Goal: Information Seeking & Learning: Learn about a topic

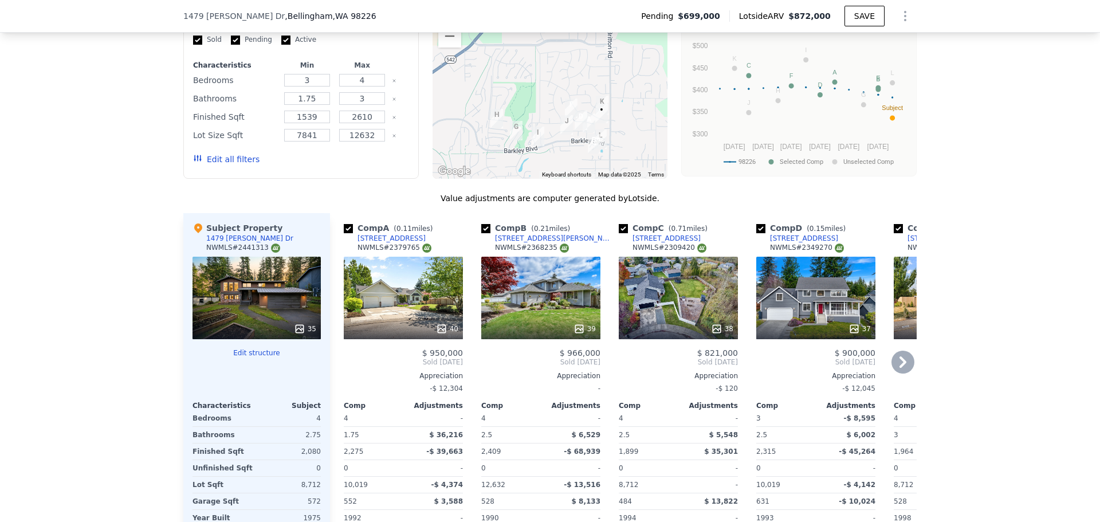
scroll to position [1142, 0]
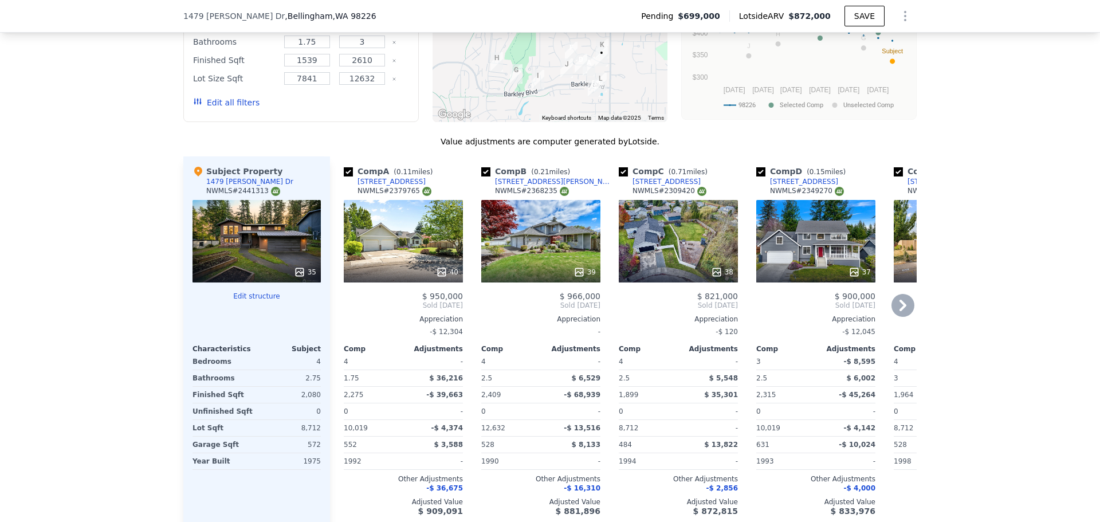
click at [894, 306] on icon at bounding box center [902, 305] width 23 height 23
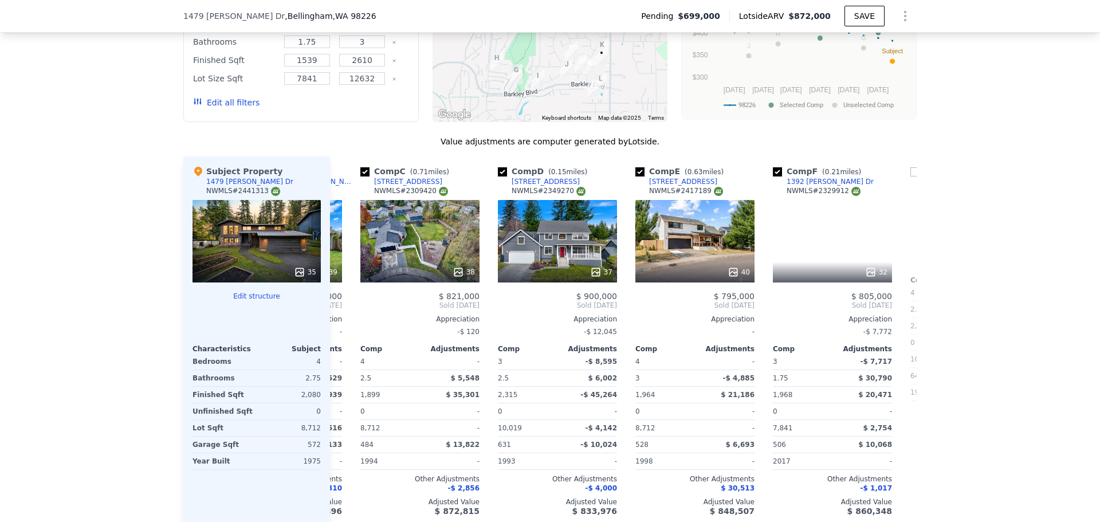
scroll to position [0, 275]
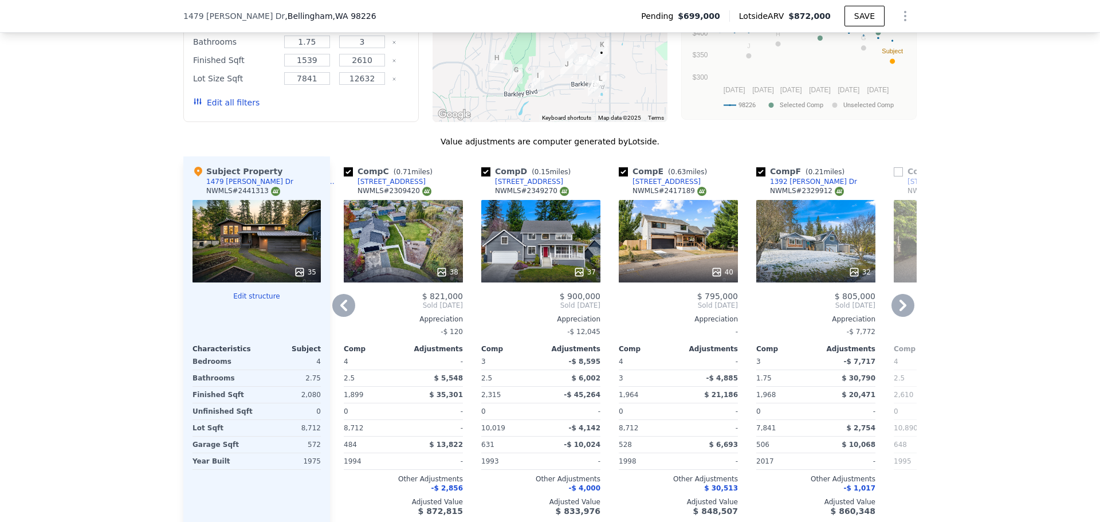
click at [894, 307] on icon at bounding box center [902, 305] width 23 height 23
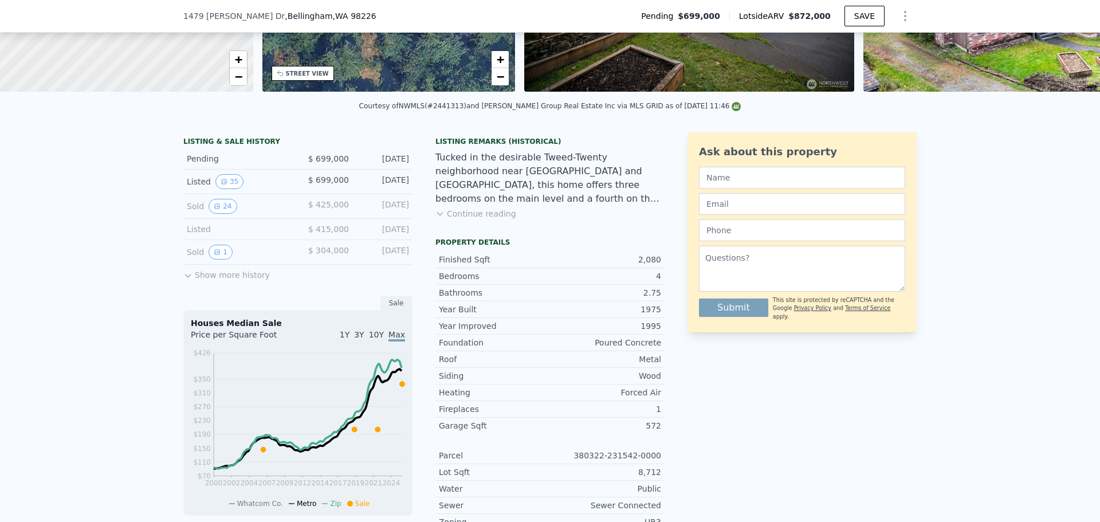
scroll to position [229, 0]
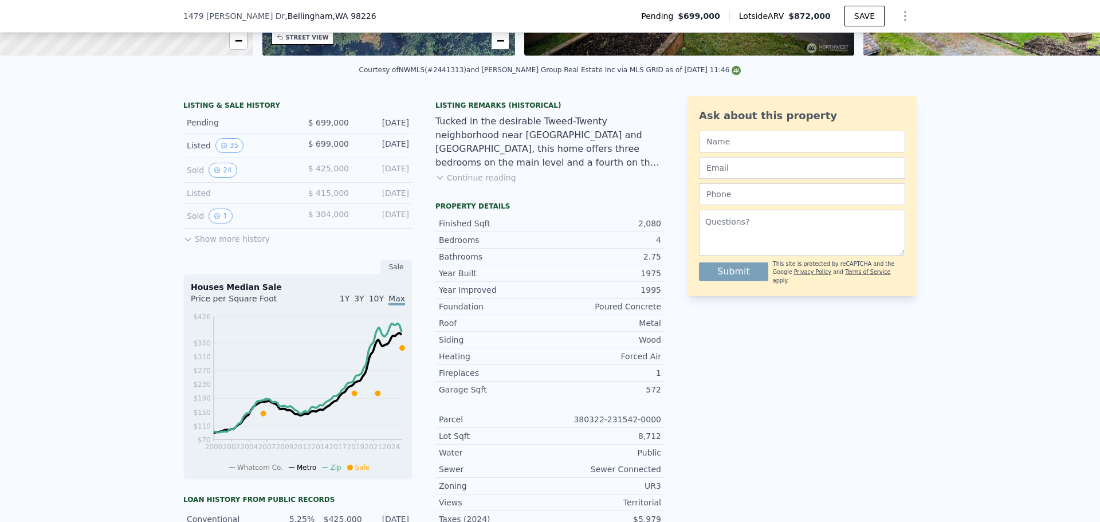
click at [195, 245] on button "Show more history" at bounding box center [226, 237] width 86 height 16
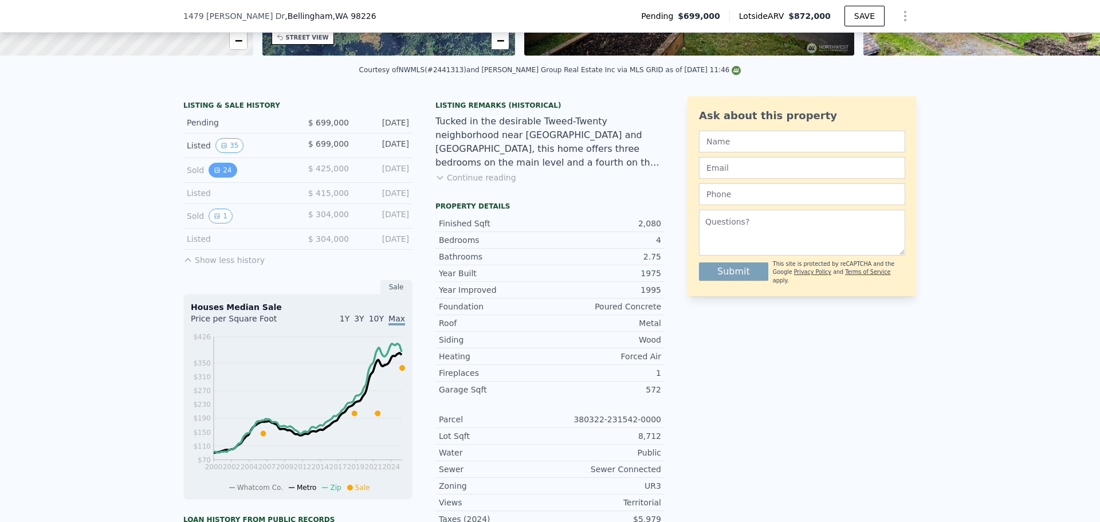
click at [220, 178] on button "24" at bounding box center [222, 170] width 28 height 15
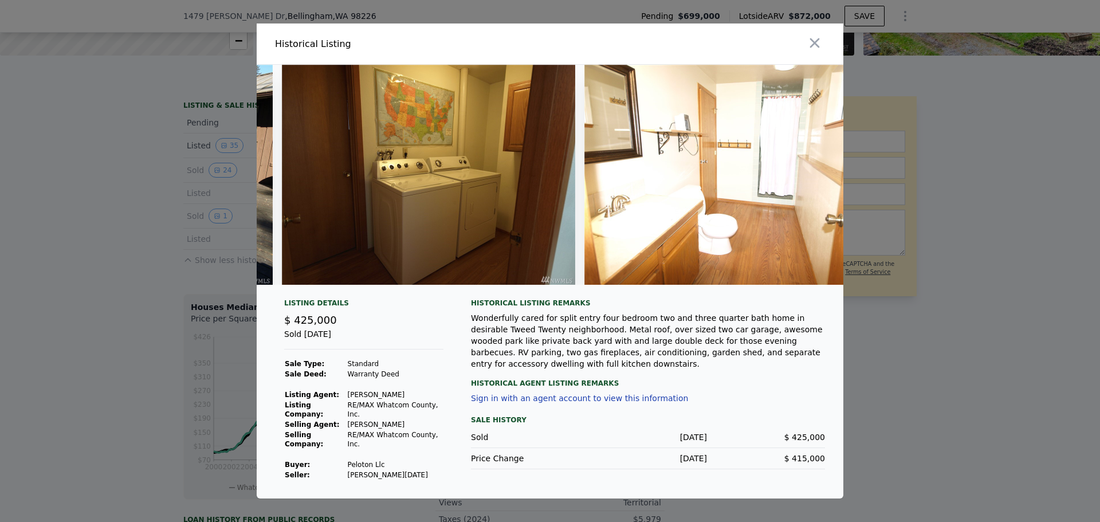
scroll to position [0, 6690]
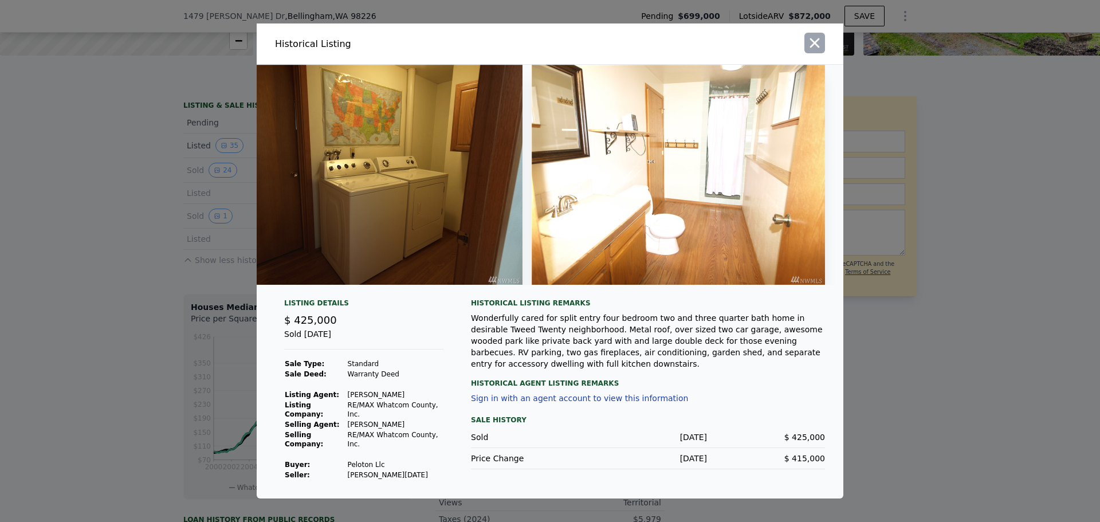
click at [821, 43] on icon "button" at bounding box center [814, 43] width 16 height 16
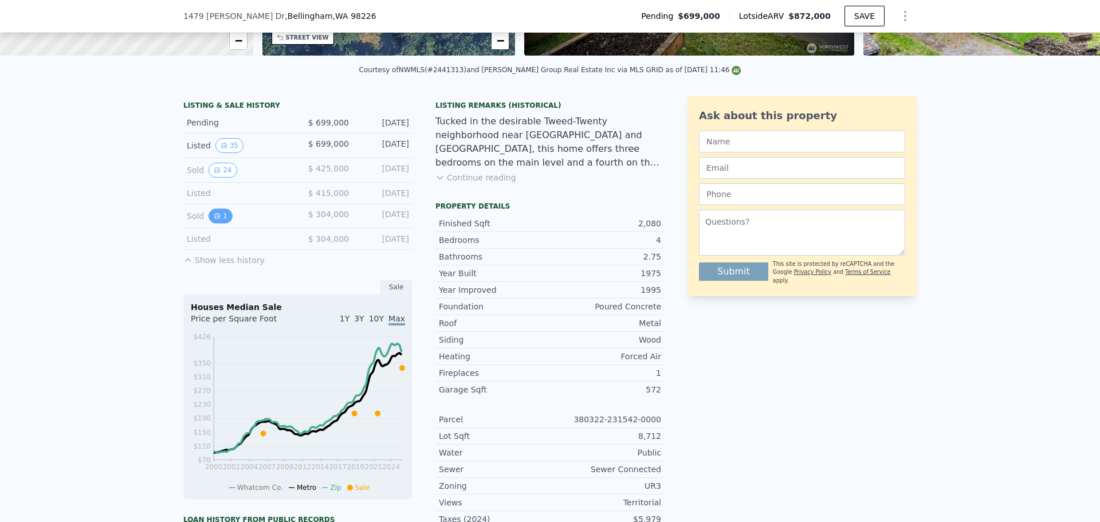
click at [217, 223] on button "1" at bounding box center [220, 215] width 24 height 15
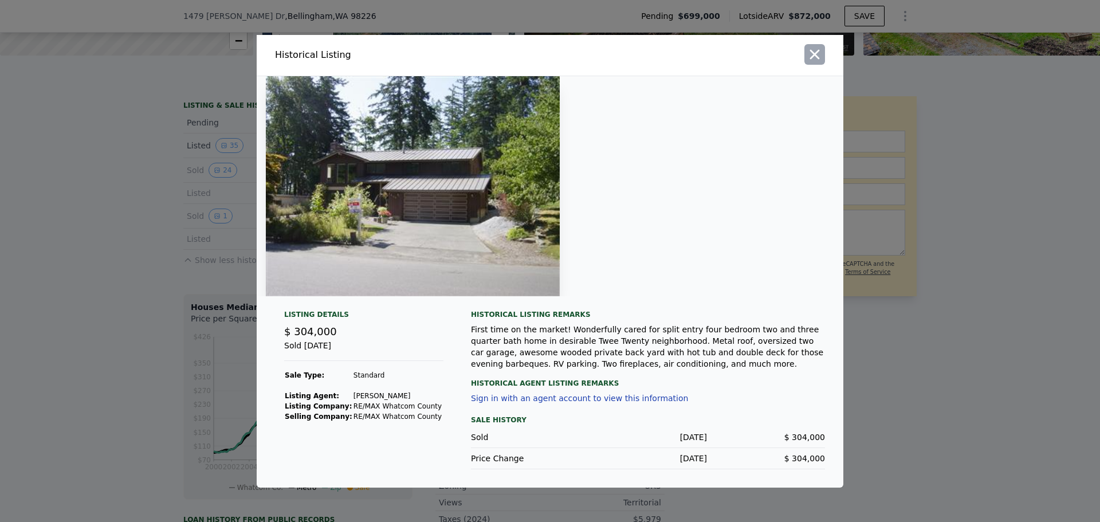
click at [819, 54] on icon "button" at bounding box center [814, 54] width 16 height 16
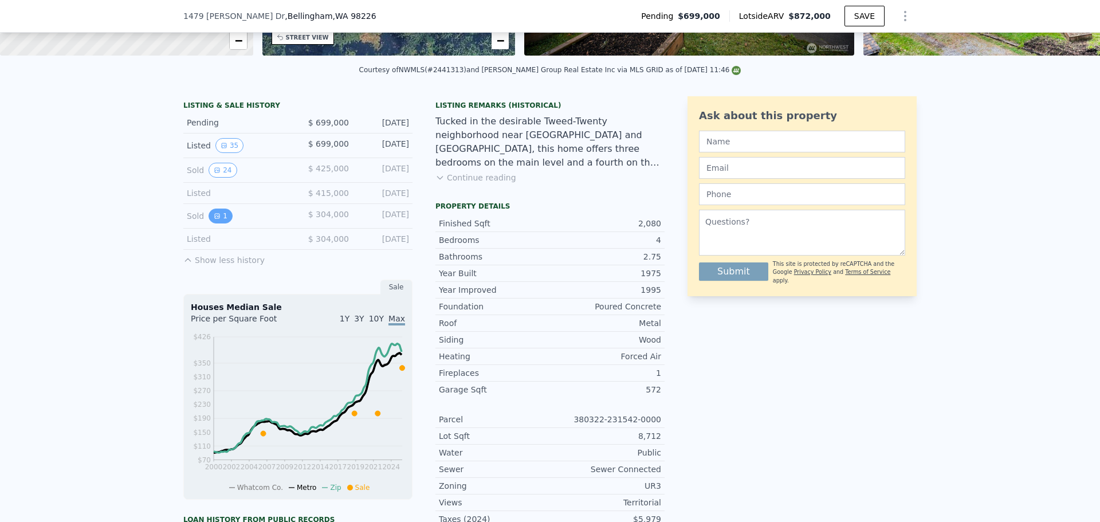
click at [215, 221] on button "1" at bounding box center [220, 215] width 24 height 15
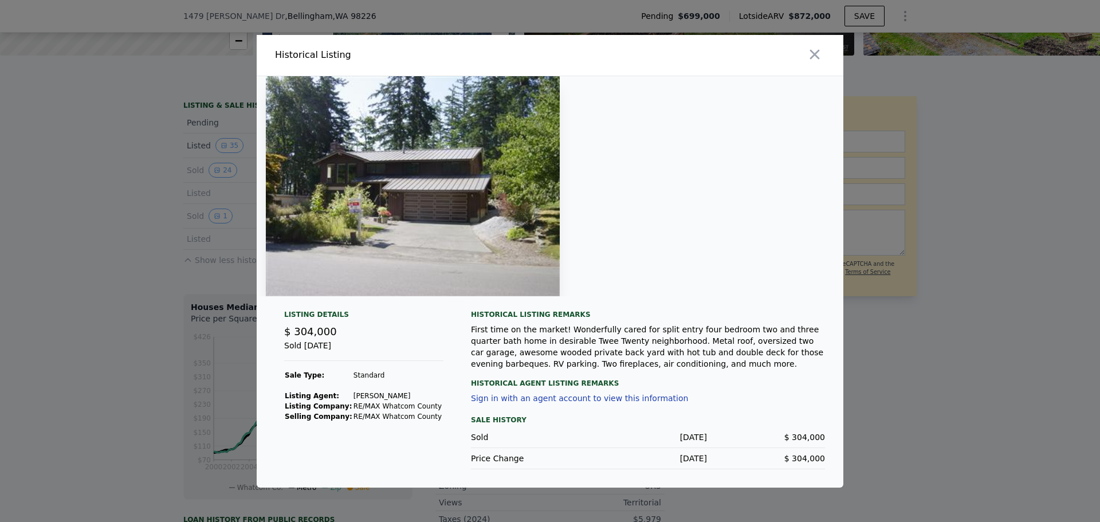
click at [643, 355] on div "First time on the market! Wonderfully cared for split entry four bedroom two an…" at bounding box center [648, 347] width 354 height 46
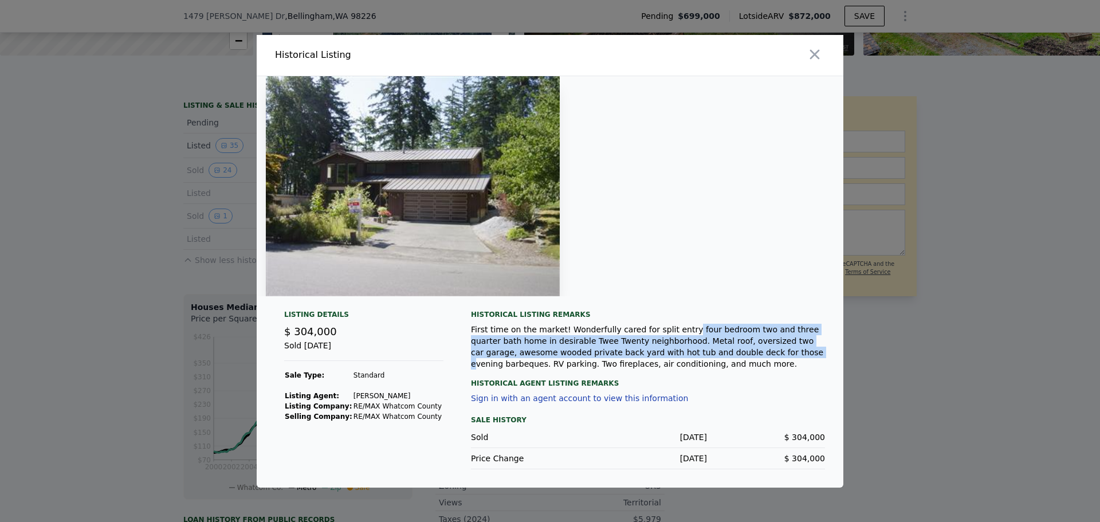
drag, startPoint x: 662, startPoint y: 324, endPoint x: 668, endPoint y: 348, distance: 24.9
click at [668, 348] on div "First time on the market! Wonderfully cared for split entry four bedroom two an…" at bounding box center [648, 347] width 354 height 46
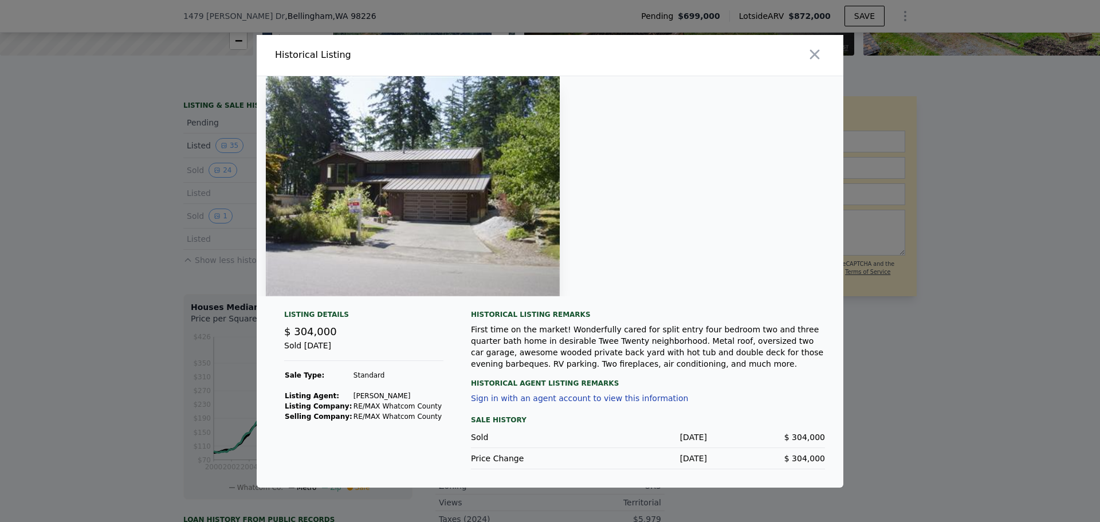
click at [765, 341] on div "First time on the market! Wonderfully cared for split entry four bedroom two an…" at bounding box center [648, 347] width 354 height 46
click at [548, 356] on div "First time on the market! Wonderfully cared for split entry four bedroom two an…" at bounding box center [648, 347] width 354 height 46
click at [579, 345] on div "First time on the market! Wonderfully cared for split entry four bedroom two an…" at bounding box center [648, 347] width 354 height 46
click at [814, 60] on icon "button" at bounding box center [814, 54] width 16 height 16
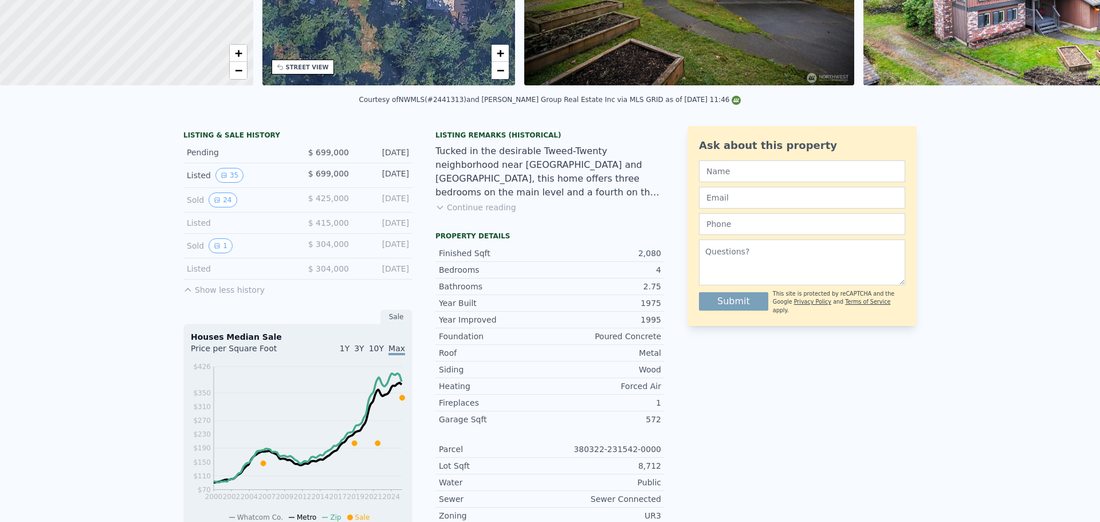
scroll to position [0, 0]
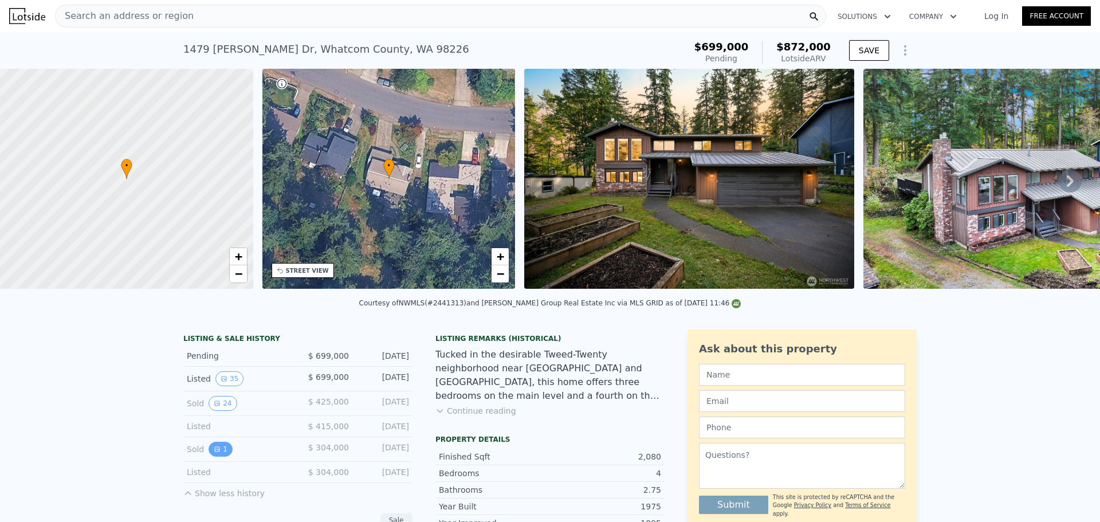
click at [214, 452] on icon "View historical data" at bounding box center [217, 449] width 7 height 7
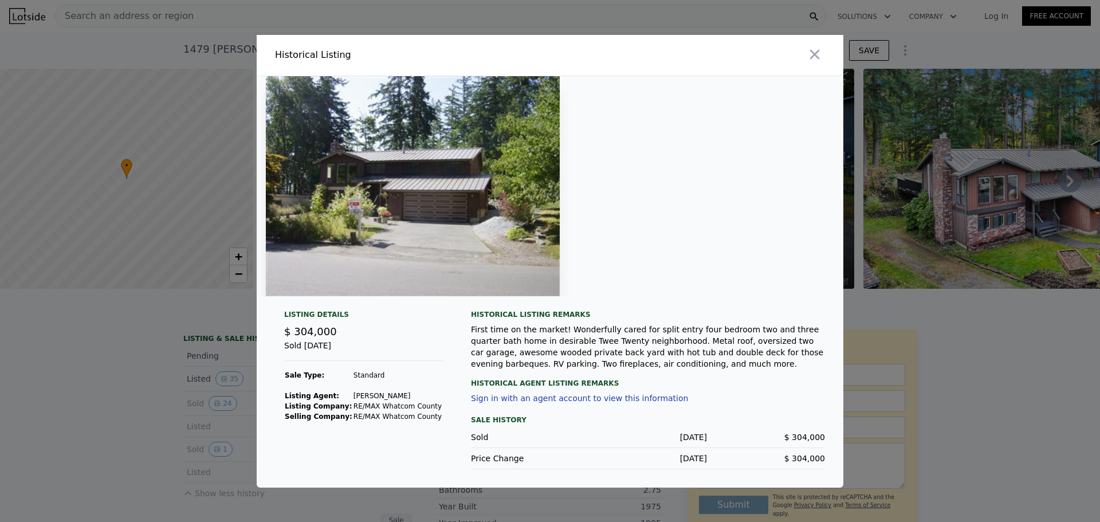
click at [816, 56] on icon "button" at bounding box center [815, 54] width 10 height 10
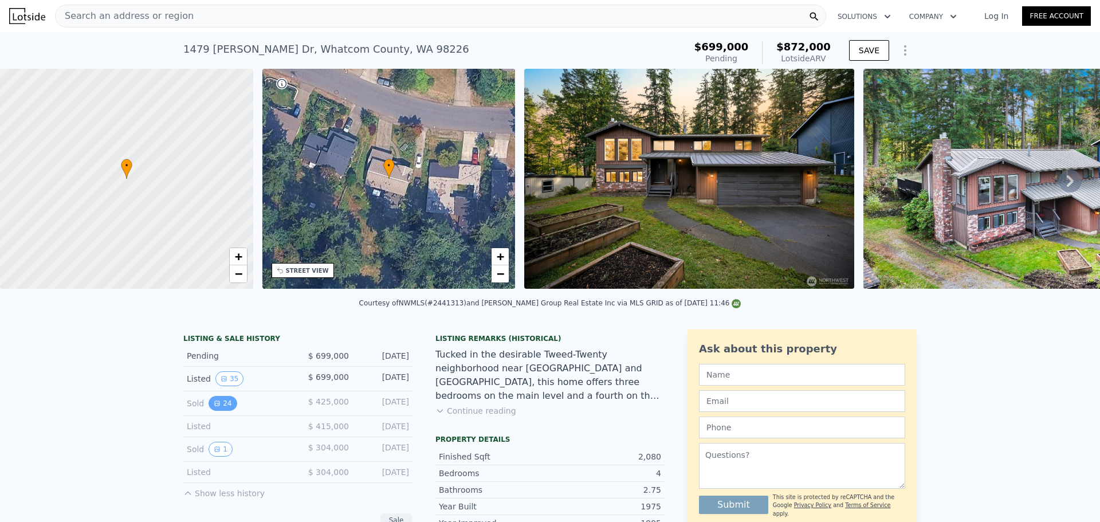
click at [211, 406] on button "24" at bounding box center [222, 403] width 28 height 15
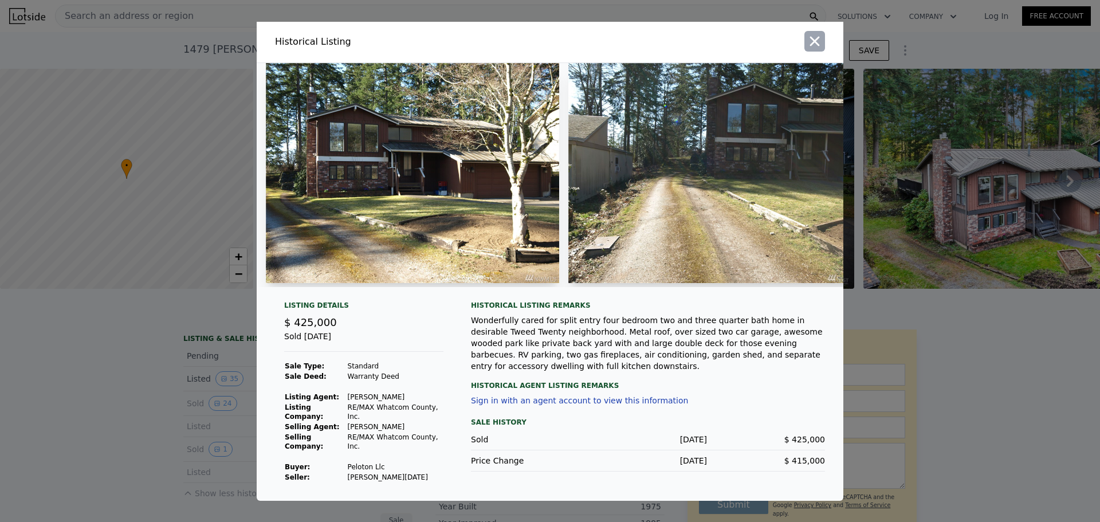
click at [816, 46] on icon "button" at bounding box center [815, 41] width 10 height 10
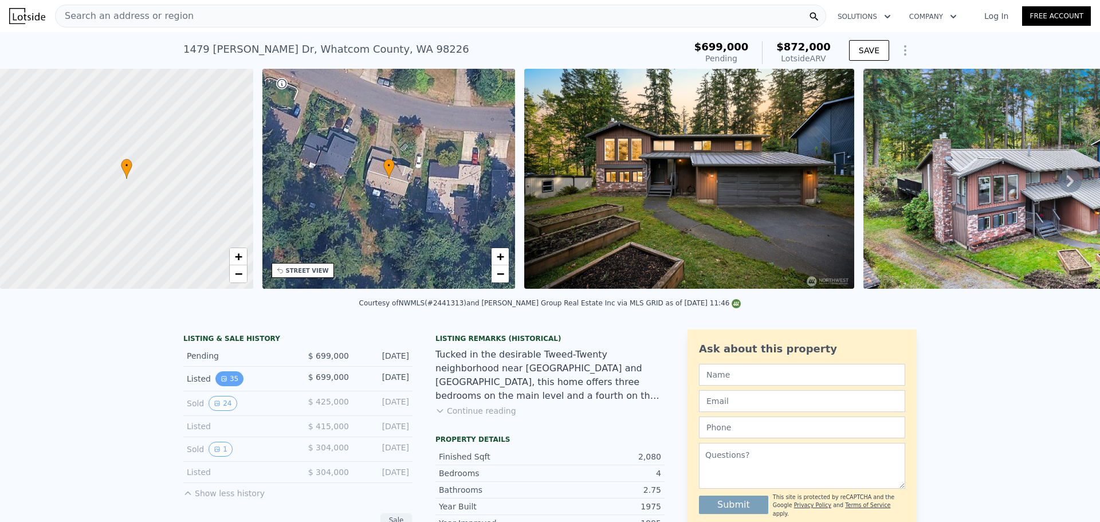
click at [231, 386] on button "35" at bounding box center [229, 378] width 28 height 15
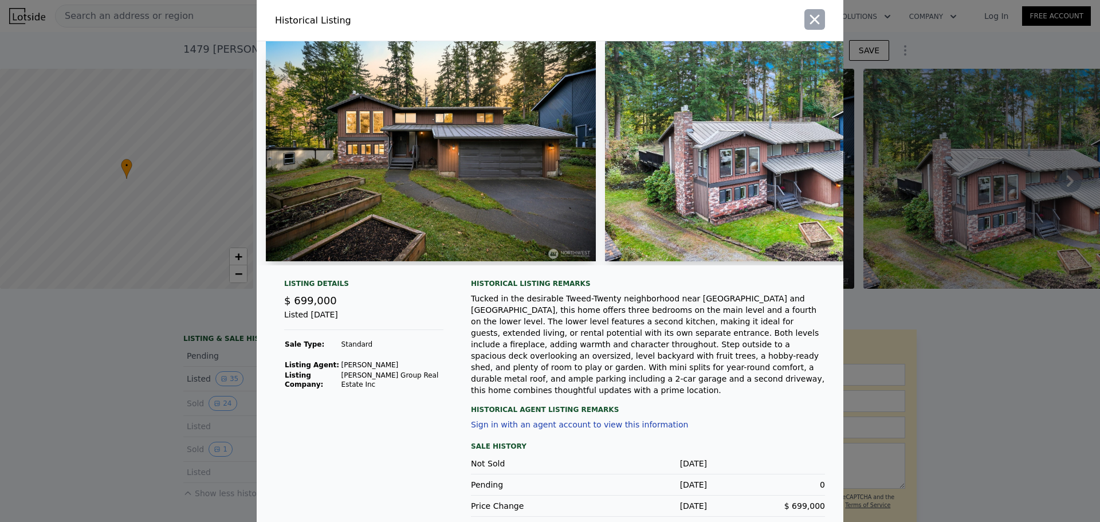
click at [806, 24] on icon "button" at bounding box center [814, 19] width 16 height 16
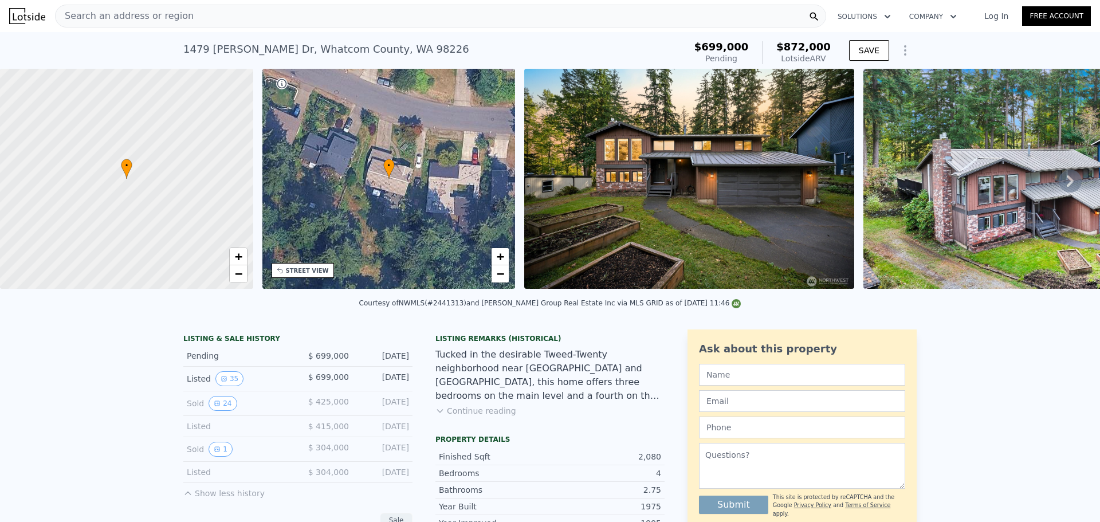
click at [498, 416] on button "Continue reading" at bounding box center [475, 410] width 81 height 11
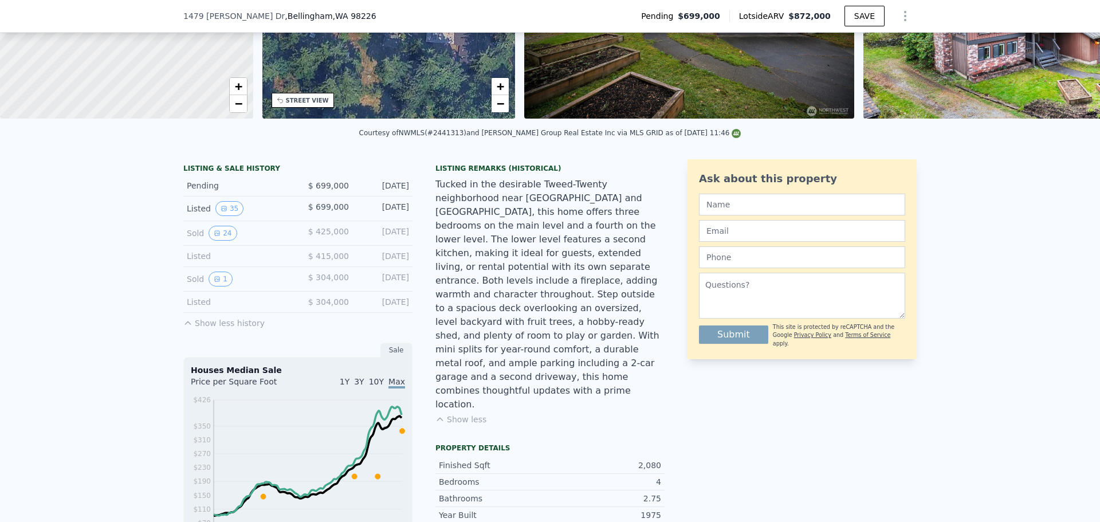
scroll to position [168, 0]
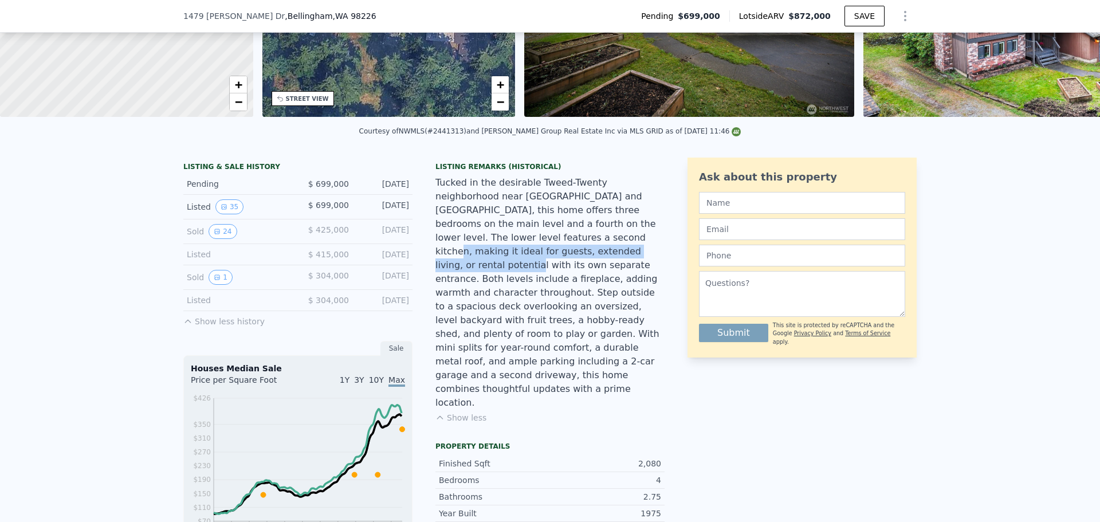
drag, startPoint x: 639, startPoint y: 232, endPoint x: 651, endPoint y: 246, distance: 18.3
click at [651, 246] on div "Tucked in the desirable Tweed-Twenty neighborhood near [GEOGRAPHIC_DATA] and [G…" at bounding box center [549, 293] width 229 height 234
click at [644, 261] on div "Tucked in the desirable Tweed-Twenty neighborhood near [GEOGRAPHIC_DATA] and [G…" at bounding box center [549, 293] width 229 height 234
click at [566, 302] on div "Tucked in the desirable Tweed-Twenty neighborhood near [GEOGRAPHIC_DATA] and [G…" at bounding box center [549, 293] width 229 height 234
click at [605, 228] on div "Tucked in the desirable Tweed-Twenty neighborhood near [GEOGRAPHIC_DATA] and [G…" at bounding box center [549, 293] width 229 height 234
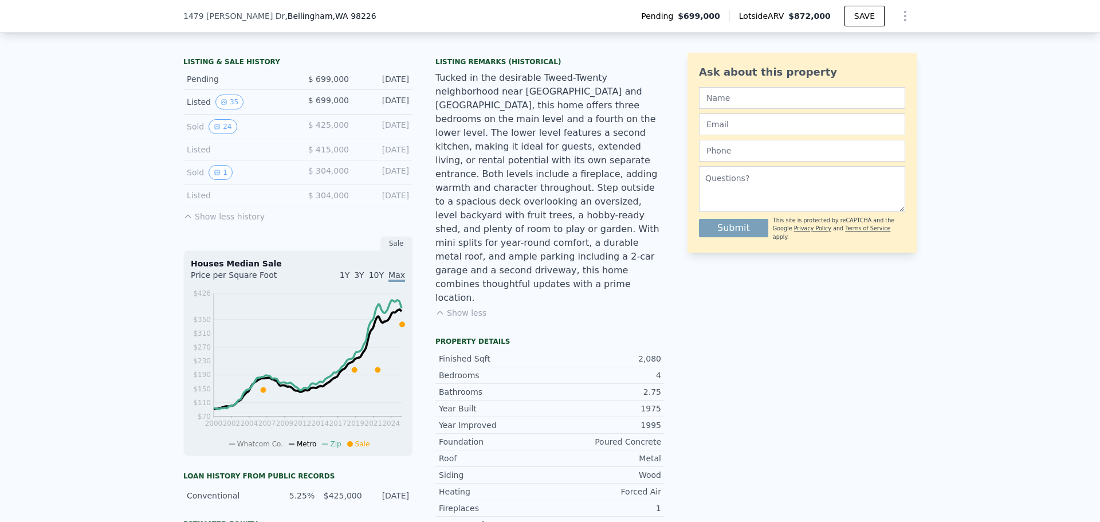
scroll to position [282, 0]
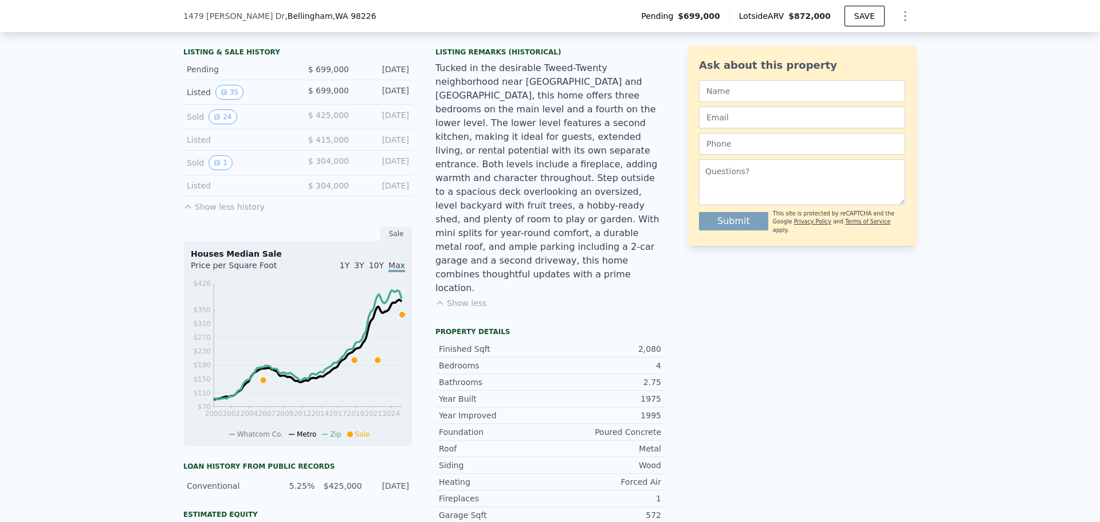
click at [786, 371] on div "Ask about this property Submit This site is protected by reCAPTCHA and the Goog…" at bounding box center [801, 369] width 229 height 652
click at [658, 407] on div "Year Improved 1995" at bounding box center [549, 415] width 229 height 17
click at [615, 410] on div "1995" at bounding box center [605, 415] width 111 height 11
click at [483, 410] on div "Year Improved" at bounding box center [494, 415] width 111 height 11
click at [442, 410] on div "Year Improved" at bounding box center [494, 415] width 111 height 11
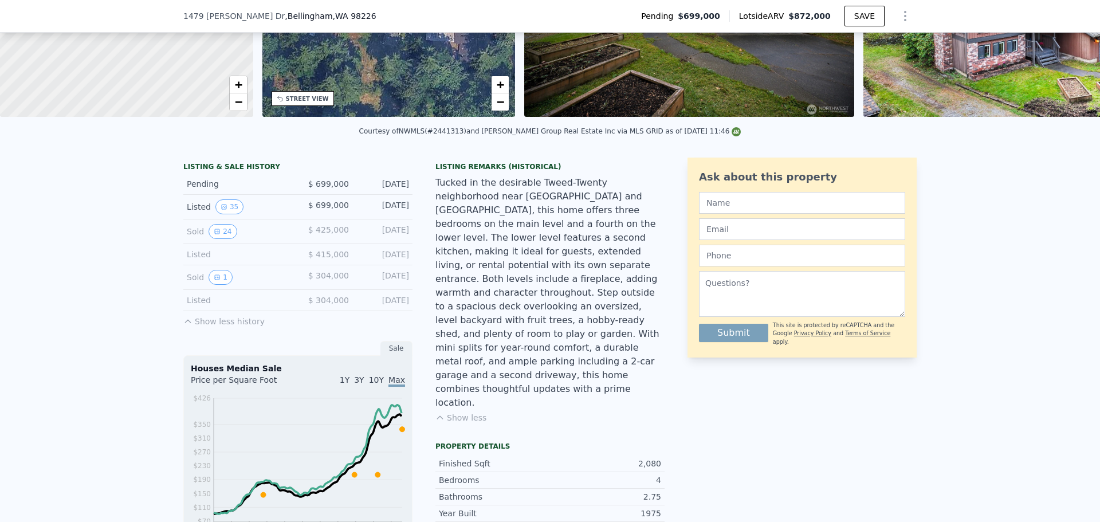
scroll to position [4, 0]
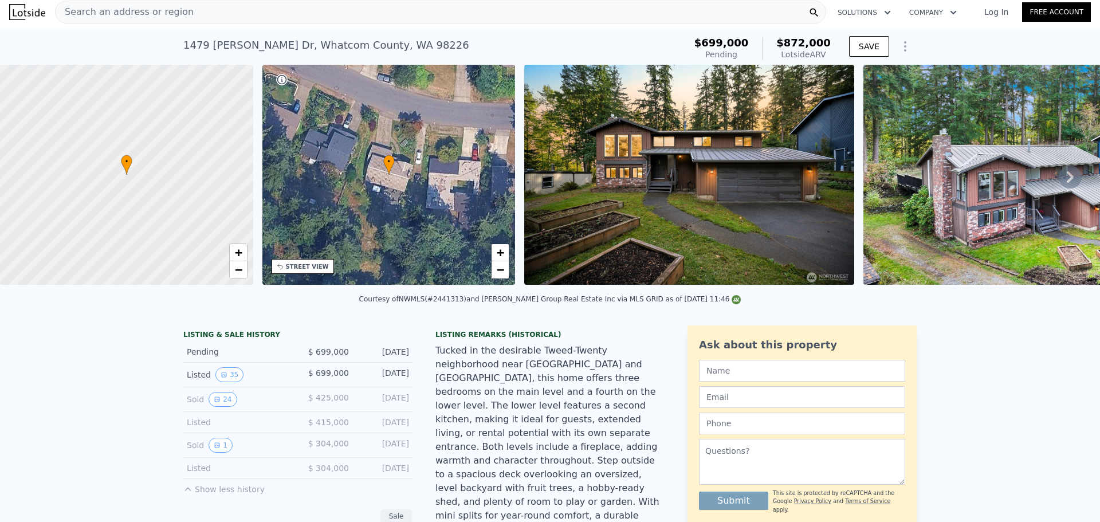
click at [904, 46] on icon "Show Options" at bounding box center [904, 46] width 1 height 9
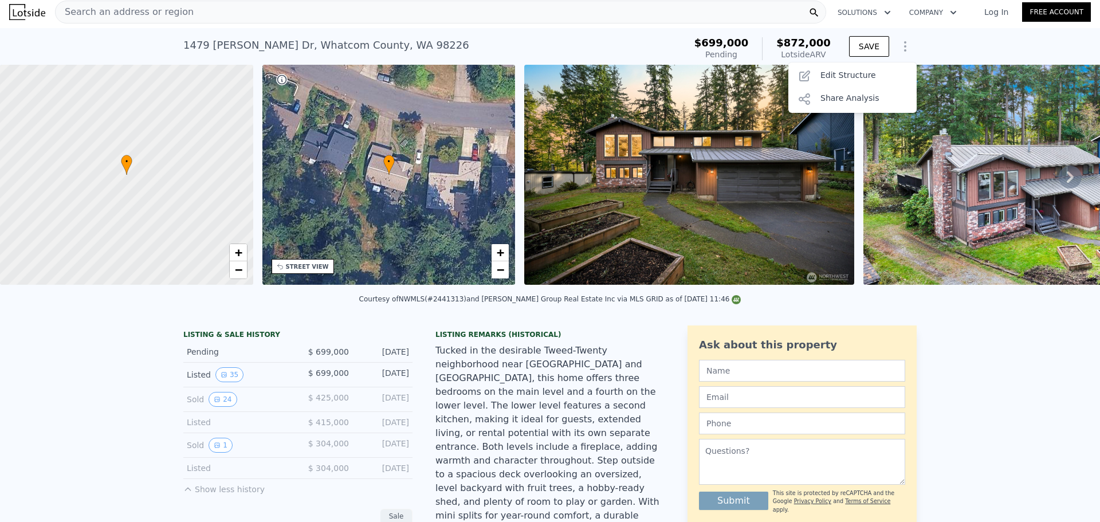
click at [519, 376] on div "Tucked in the desirable Tweed-Twenty neighborhood near [GEOGRAPHIC_DATA] and [G…" at bounding box center [549, 461] width 229 height 234
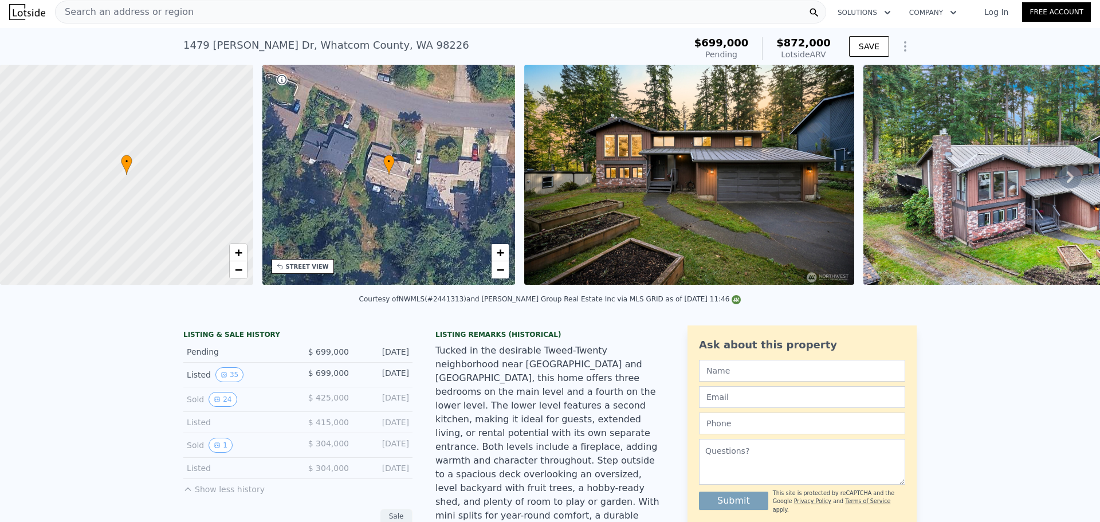
click at [1064, 176] on icon at bounding box center [1070, 177] width 23 height 23
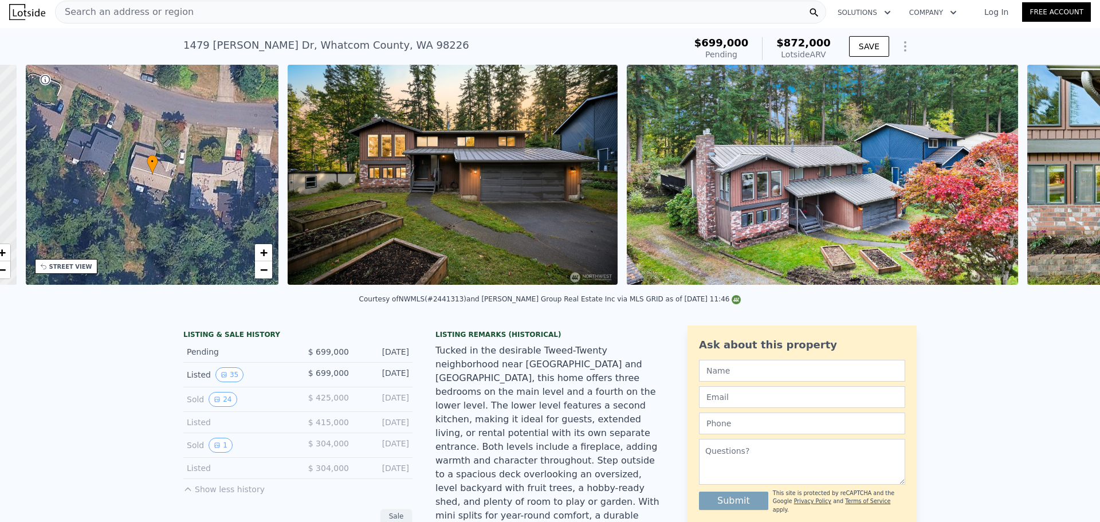
scroll to position [0, 267]
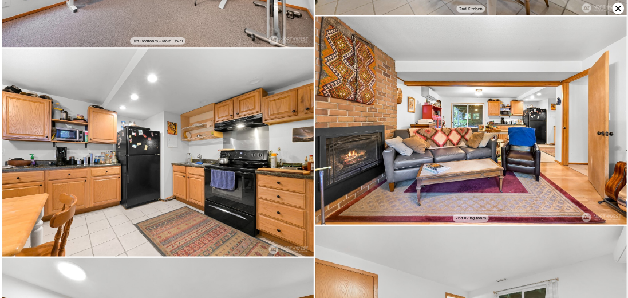
scroll to position [3217, 0]
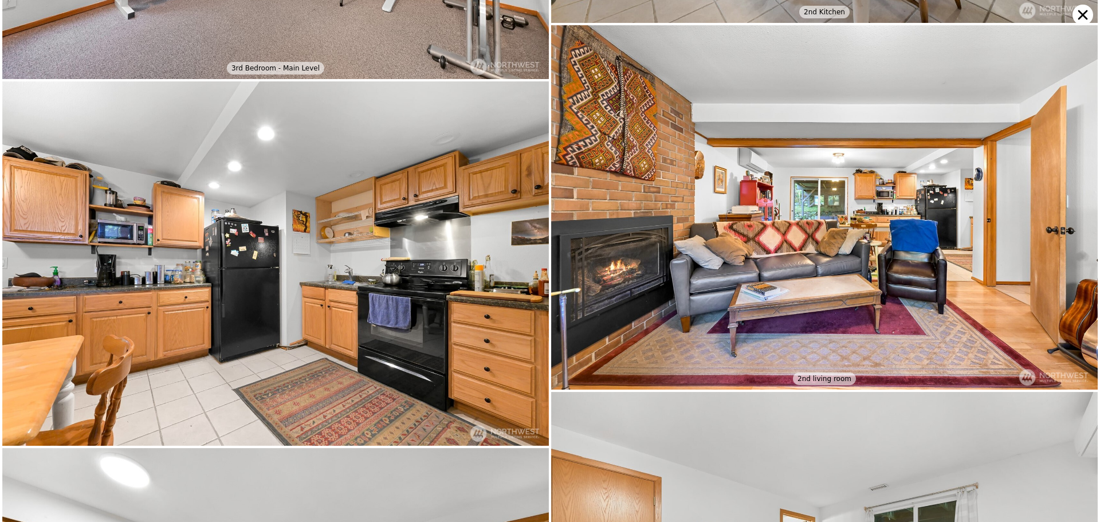
click at [301, 322] on img at bounding box center [275, 263] width 546 height 364
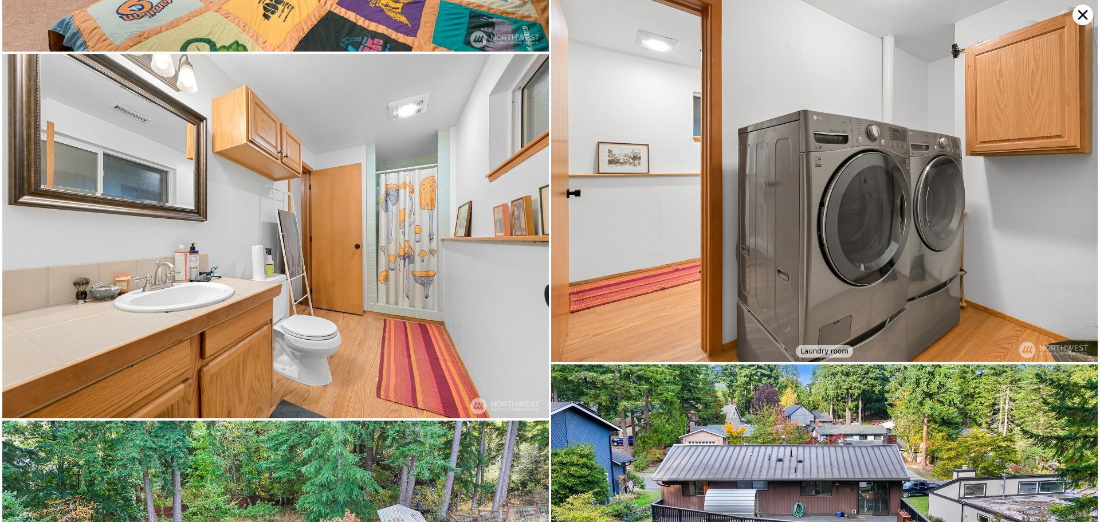
scroll to position [0, 550]
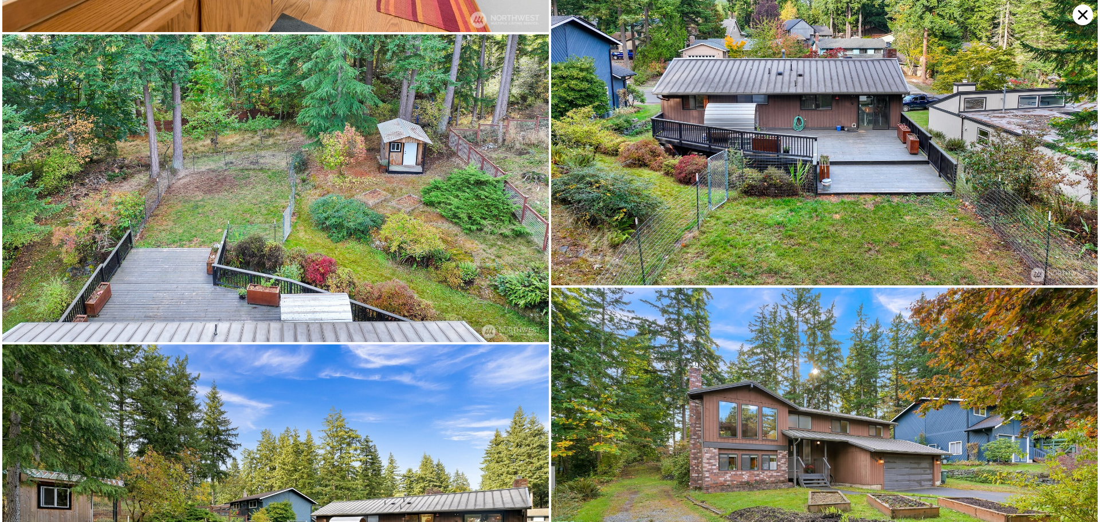
click at [1082, 13] on icon at bounding box center [1082, 15] width 21 height 21
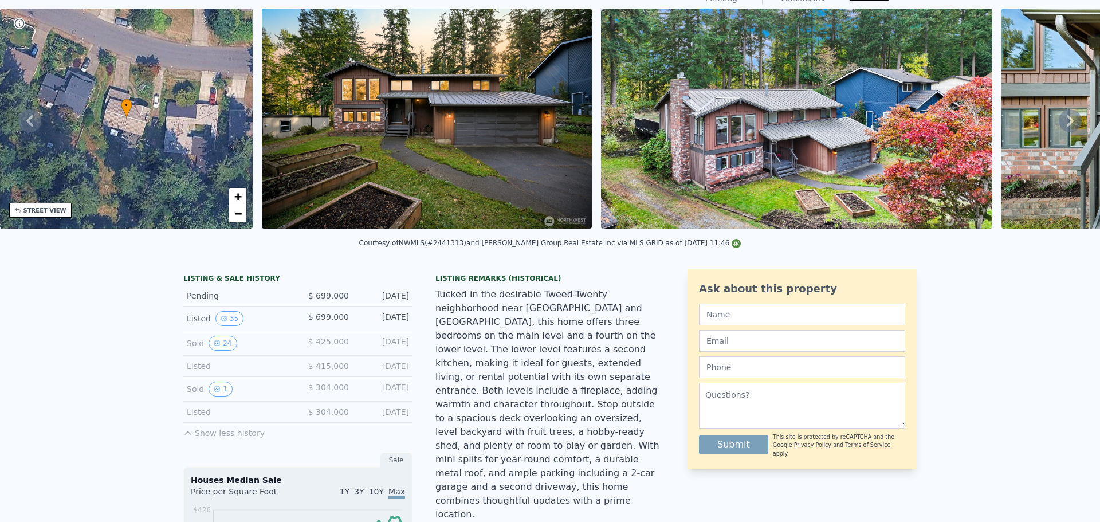
scroll to position [0, 0]
